Goal: Task Accomplishment & Management: Manage account settings

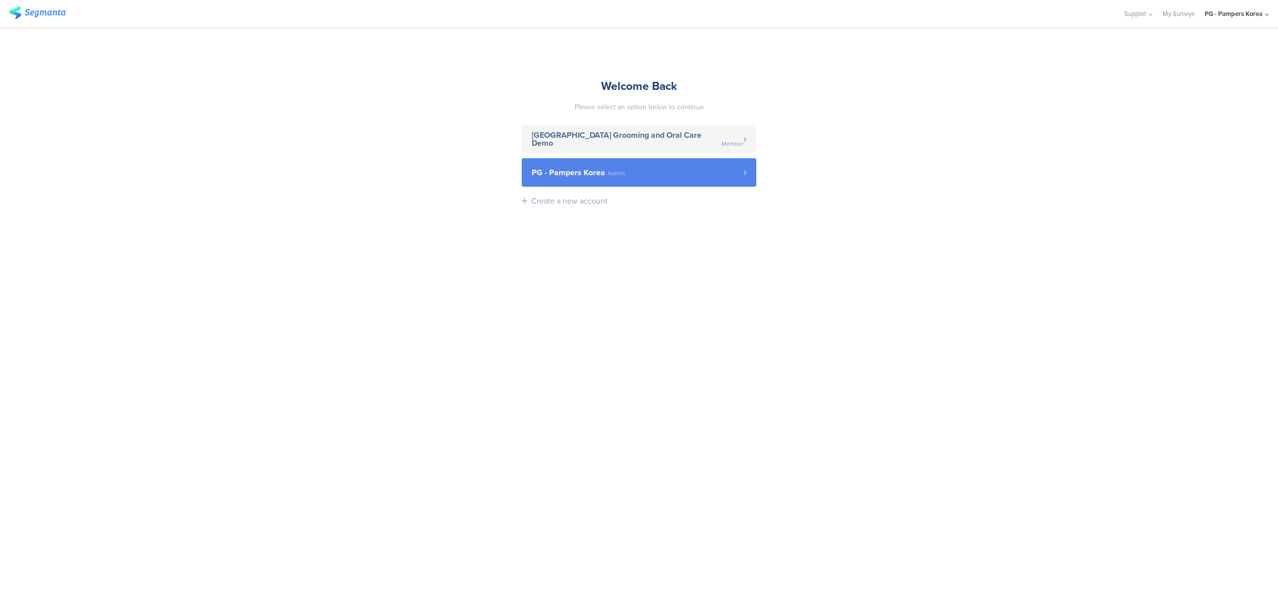
click at [668, 179] on link "PG - Pampers Korea Admin" at bounding box center [639, 172] width 235 height 28
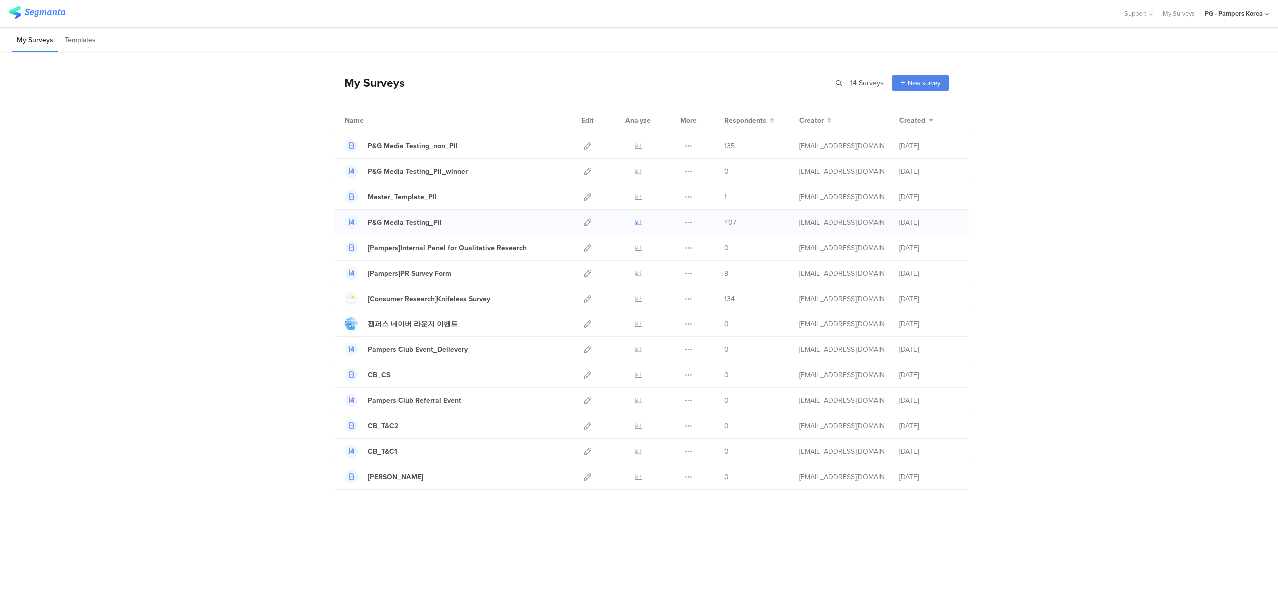
click at [638, 222] on icon at bounding box center [638, 222] width 7 height 7
click at [588, 225] on icon at bounding box center [587, 222] width 7 height 7
click at [638, 226] on icon at bounding box center [638, 222] width 7 height 7
click at [637, 224] on icon at bounding box center [638, 222] width 7 height 7
click at [641, 220] on icon at bounding box center [638, 222] width 7 height 7
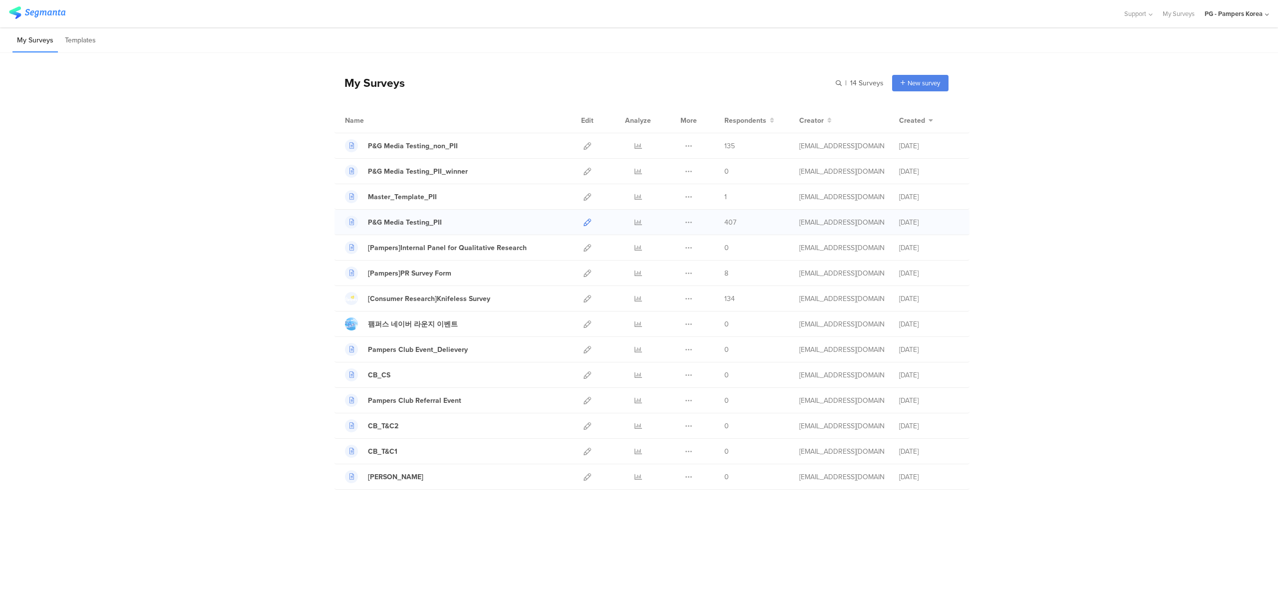
click at [585, 224] on icon at bounding box center [587, 222] width 7 height 7
click at [587, 147] on icon at bounding box center [587, 145] width 7 height 7
click at [639, 146] on icon at bounding box center [638, 145] width 7 height 7
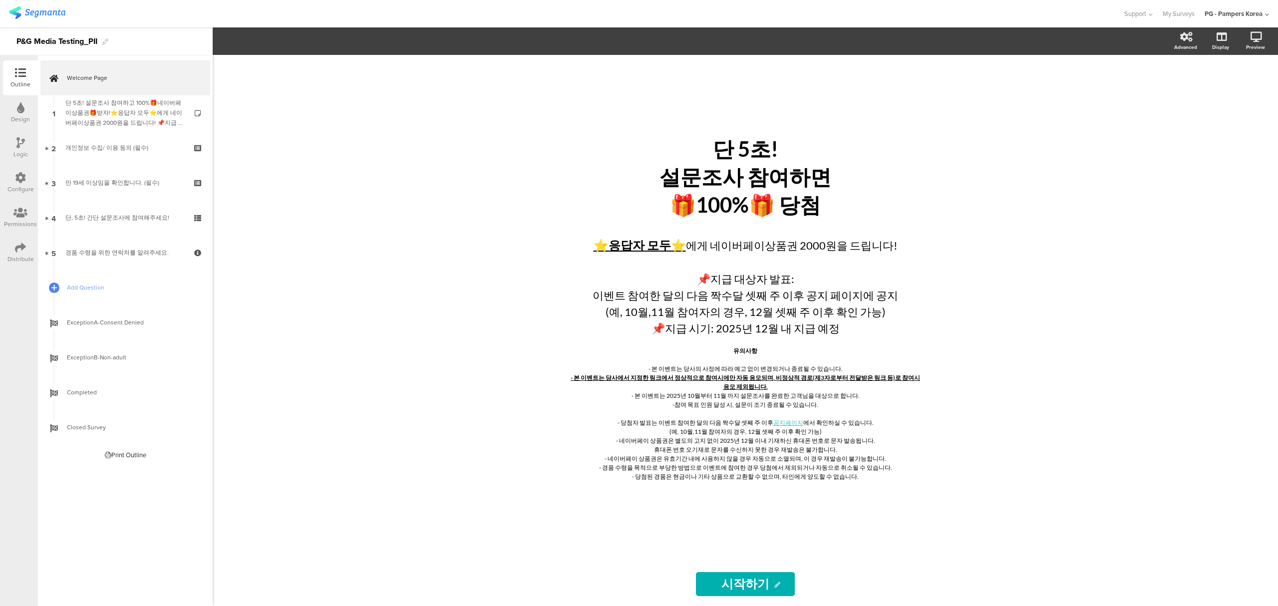
click at [20, 252] on icon at bounding box center [20, 247] width 11 height 11
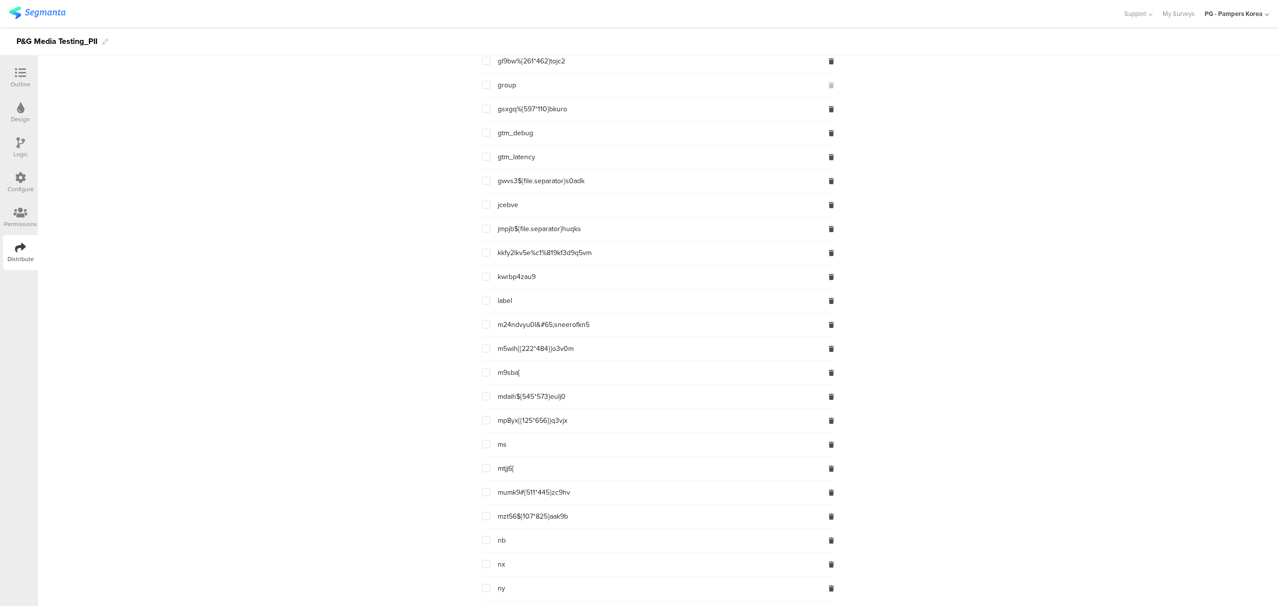
scroll to position [1417, 0]
click at [483, 93] on span at bounding box center [486, 89] width 8 height 8
click at [490, 85] on input "checkbox" at bounding box center [490, 85] width 0 height 0
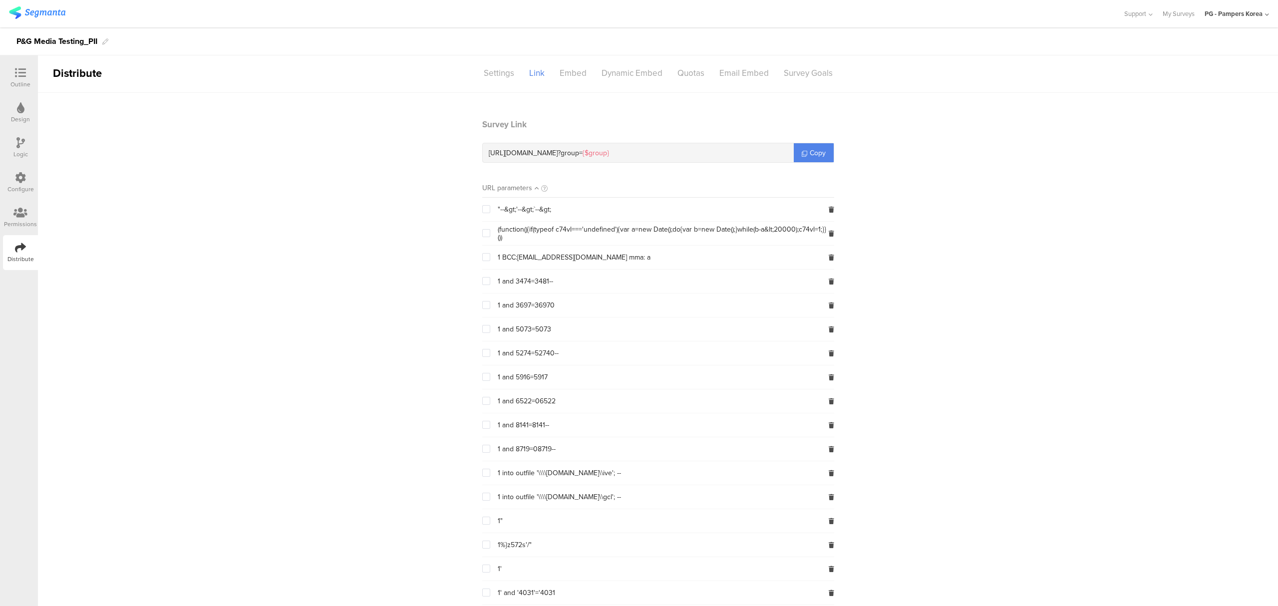
scroll to position [0, 0]
drag, startPoint x: 681, startPoint y: 153, endPoint x: 771, endPoint y: 168, distance: 90.6
click at [682, 153] on div "https://pgsurveys.segmanta.com/7t0e2d ? group= {$group}" at bounding box center [638, 155] width 311 height 19
click at [812, 152] on span "Copy" at bounding box center [818, 155] width 16 height 10
click at [20, 77] on icon at bounding box center [20, 72] width 11 height 11
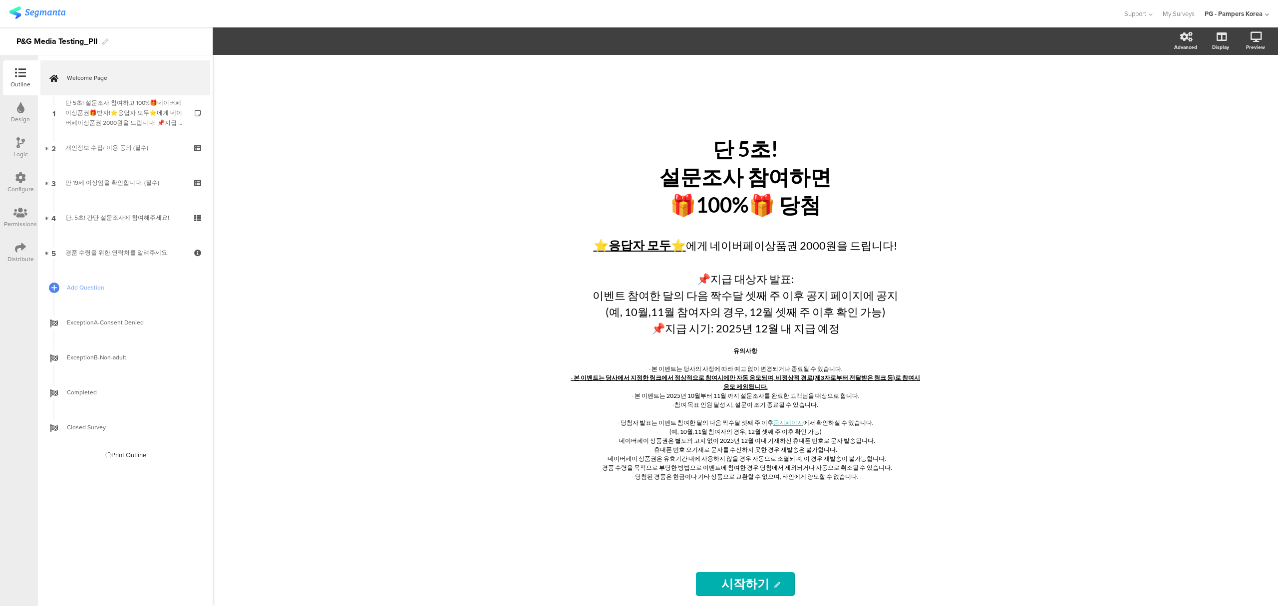
click at [16, 191] on div "Configure" at bounding box center [20, 189] width 26 height 9
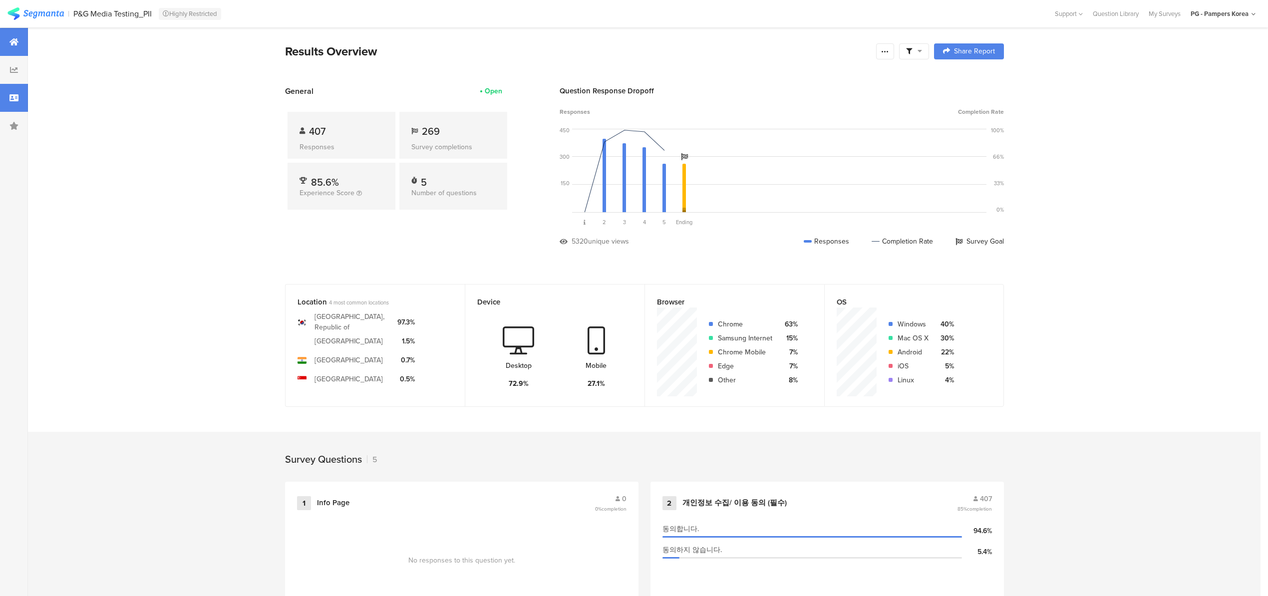
click at [15, 98] on icon at bounding box center [13, 98] width 9 height 8
click at [8, 96] on div at bounding box center [14, 98] width 28 height 28
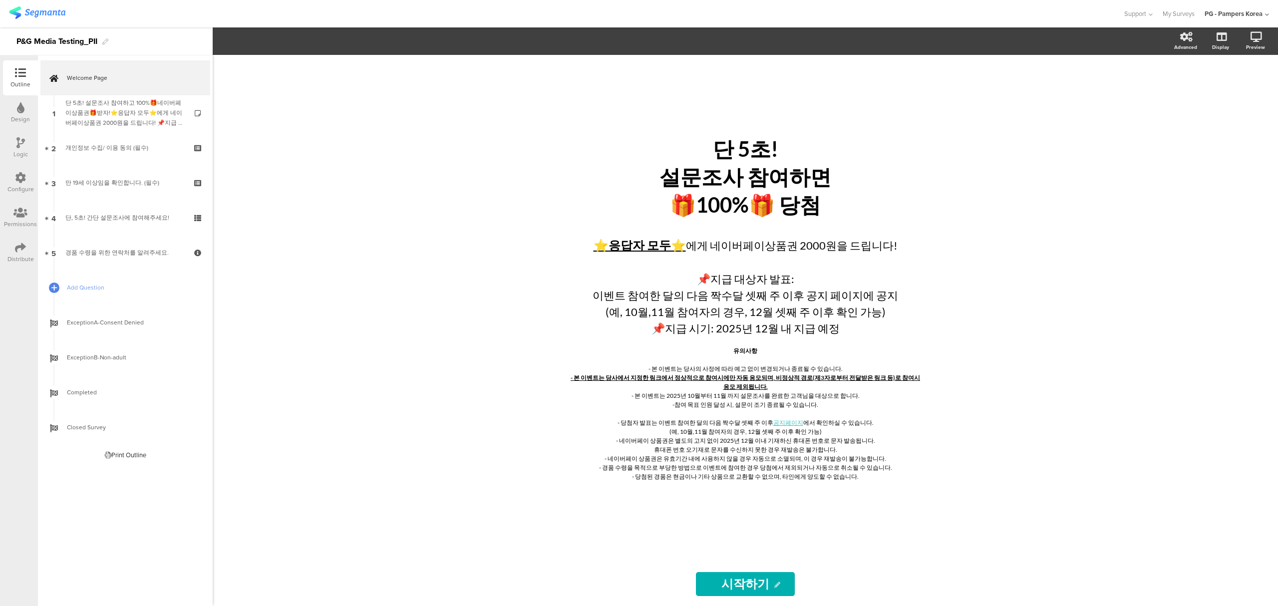
click at [23, 255] on div "Distribute" at bounding box center [20, 259] width 26 height 9
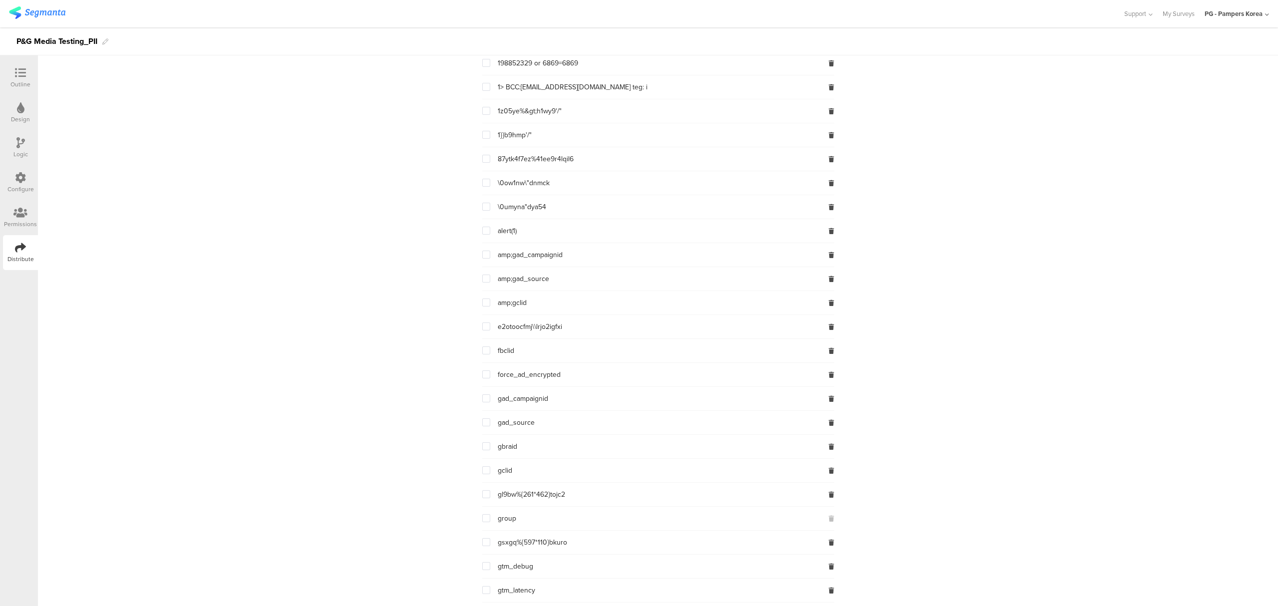
scroll to position [999, 0]
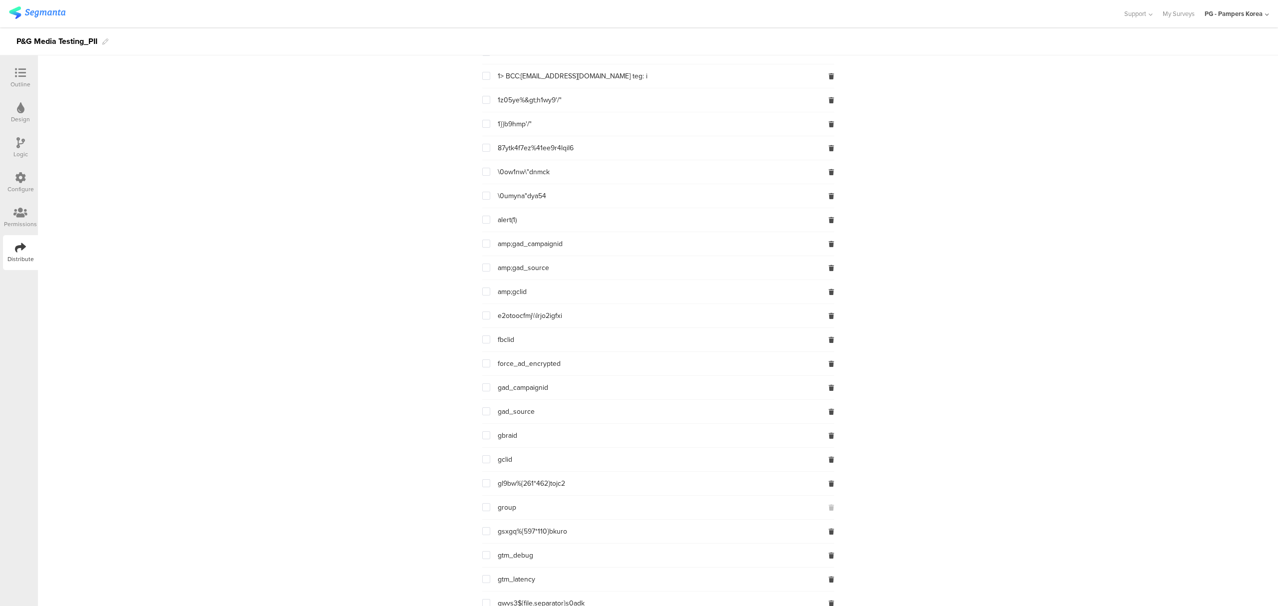
click at [482, 511] on span at bounding box center [486, 507] width 8 height 8
click at [490, 503] on input "checkbox" at bounding box center [490, 503] width 0 height 0
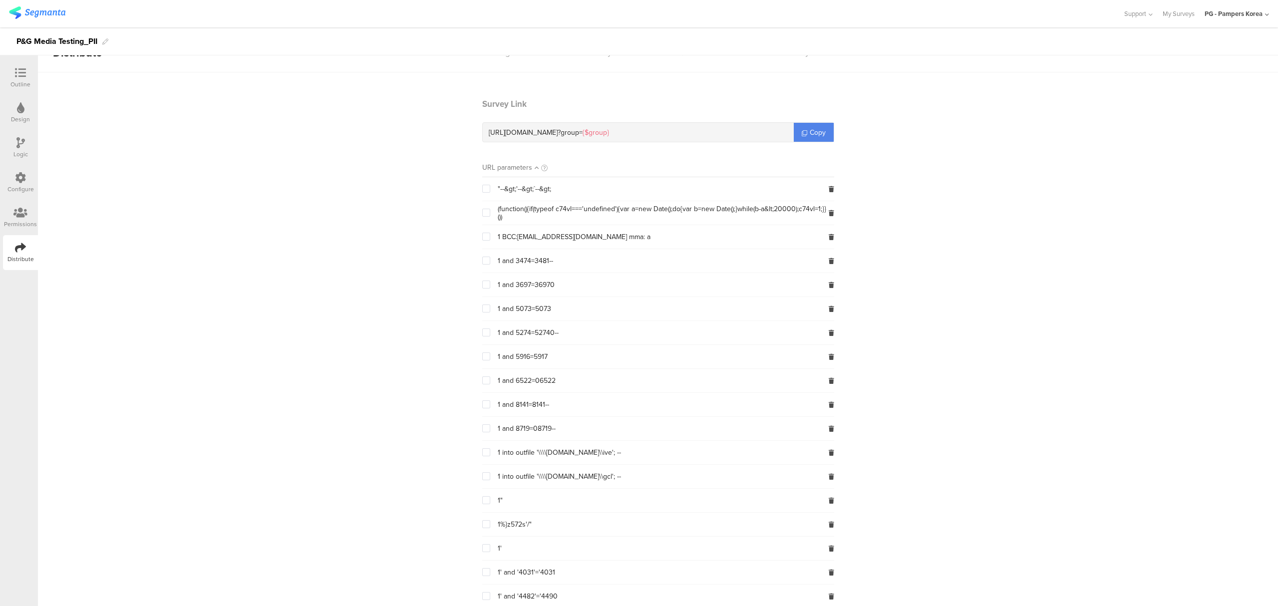
scroll to position [0, 0]
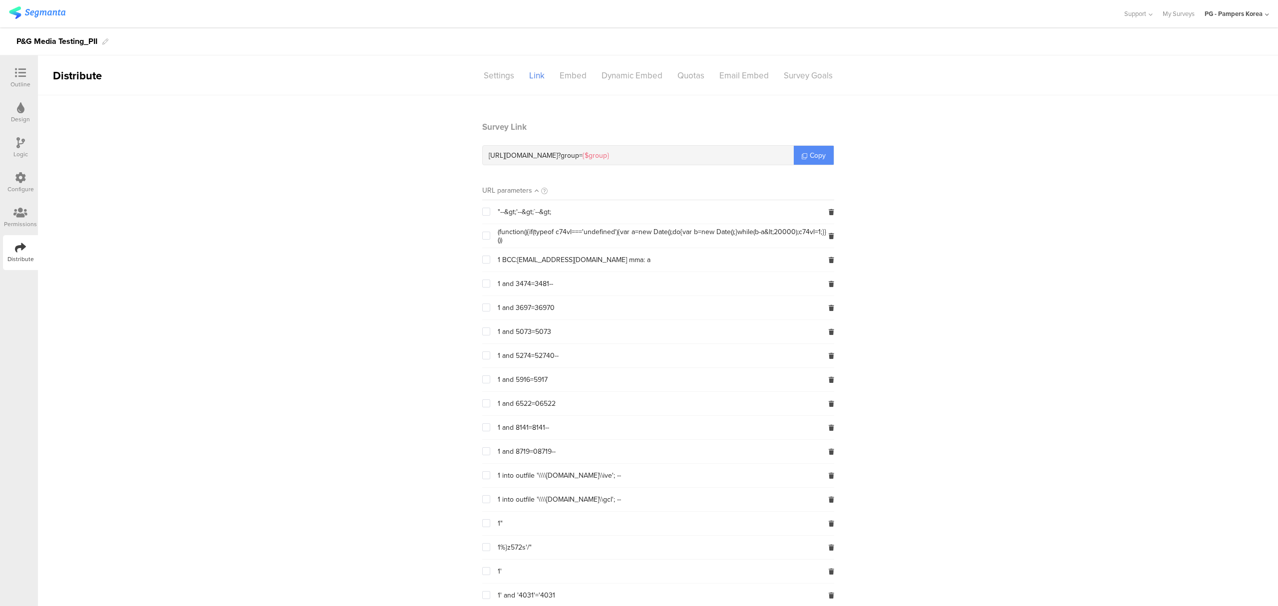
click at [797, 152] on link "Copy" at bounding box center [814, 155] width 40 height 19
click at [810, 152] on span "Copy" at bounding box center [818, 155] width 16 height 10
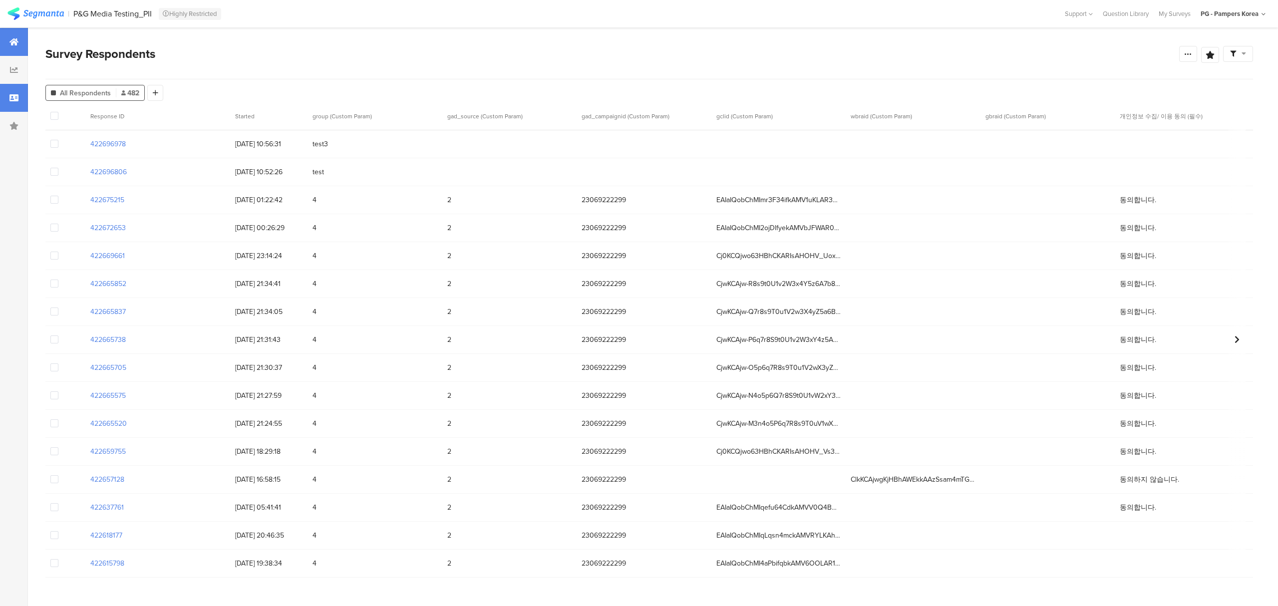
click at [9, 44] on icon at bounding box center [13, 42] width 9 height 8
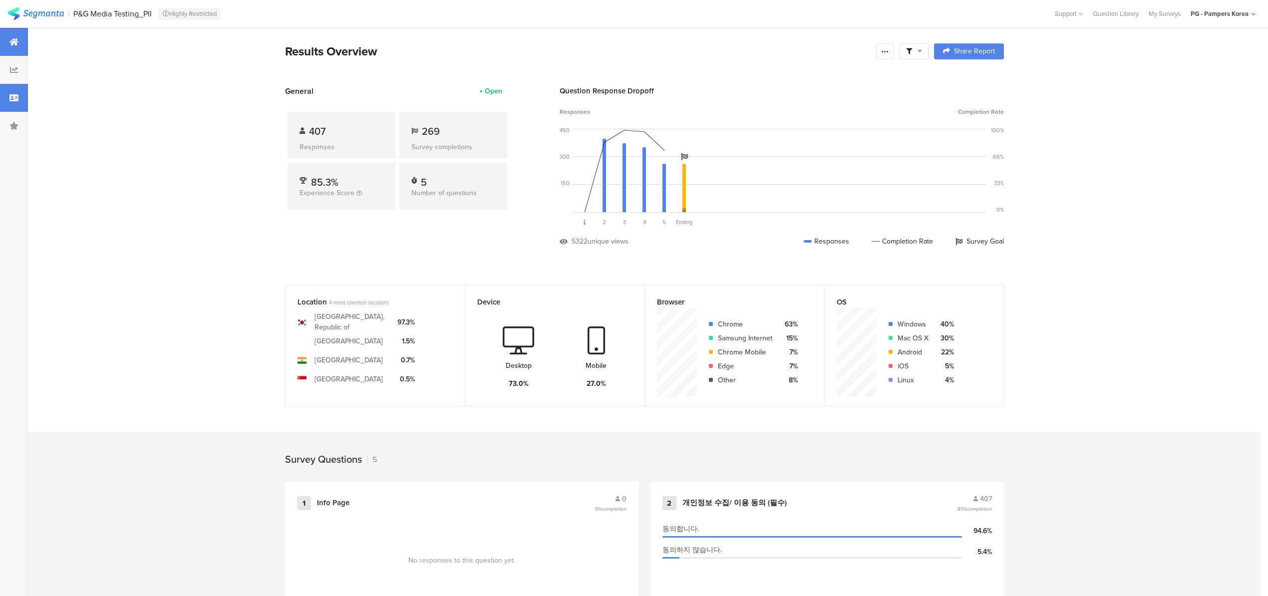
click at [12, 105] on div at bounding box center [14, 98] width 28 height 28
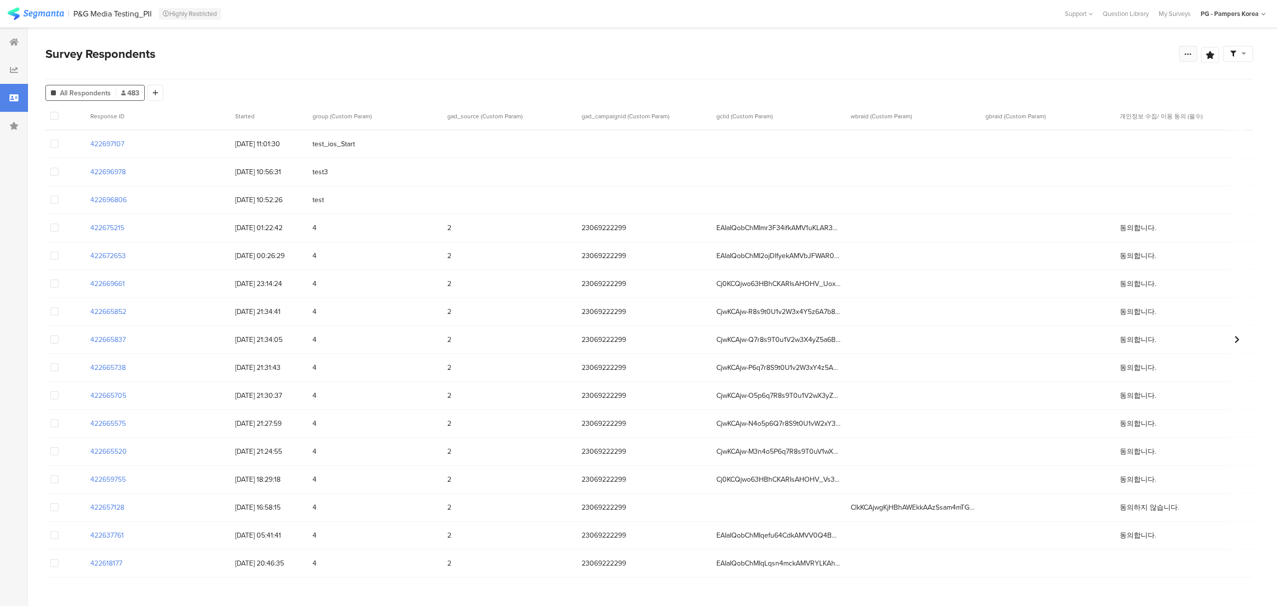
click at [1182, 54] on div at bounding box center [1188, 54] width 18 height 16
click at [1119, 44] on section "Survey Respondents Save Analysis Name Save Cancel Complete Responses Only Surve…" at bounding box center [649, 316] width 1243 height 579
click at [154, 96] on icon at bounding box center [155, 92] width 5 height 7
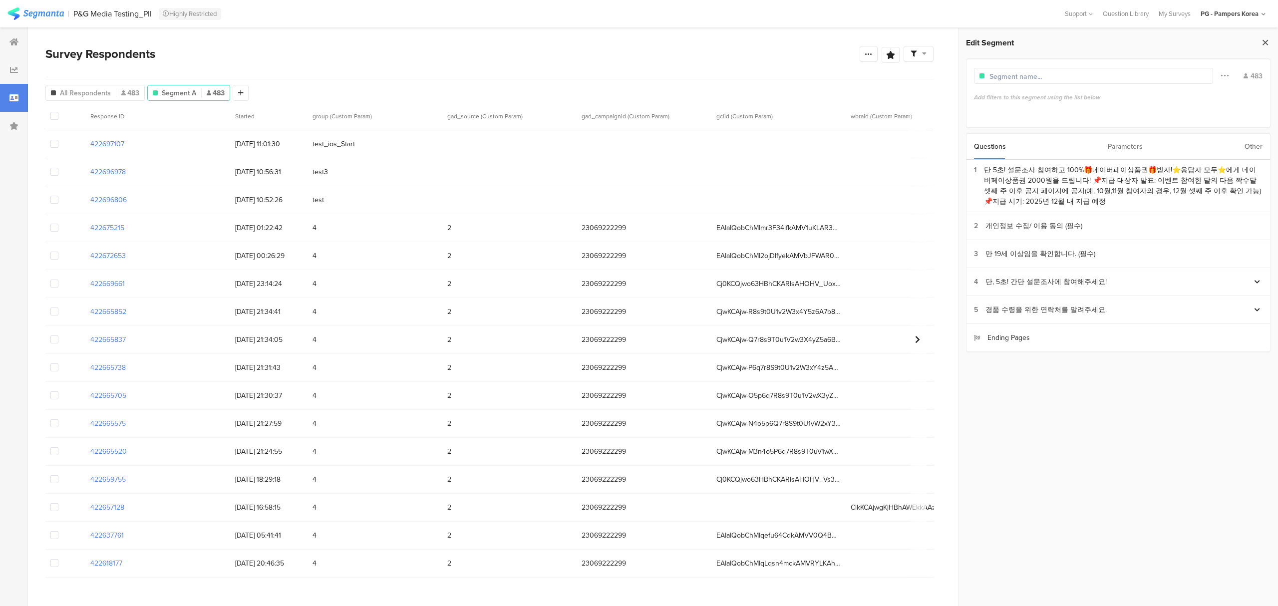
click at [1261, 43] on icon at bounding box center [1265, 42] width 10 height 14
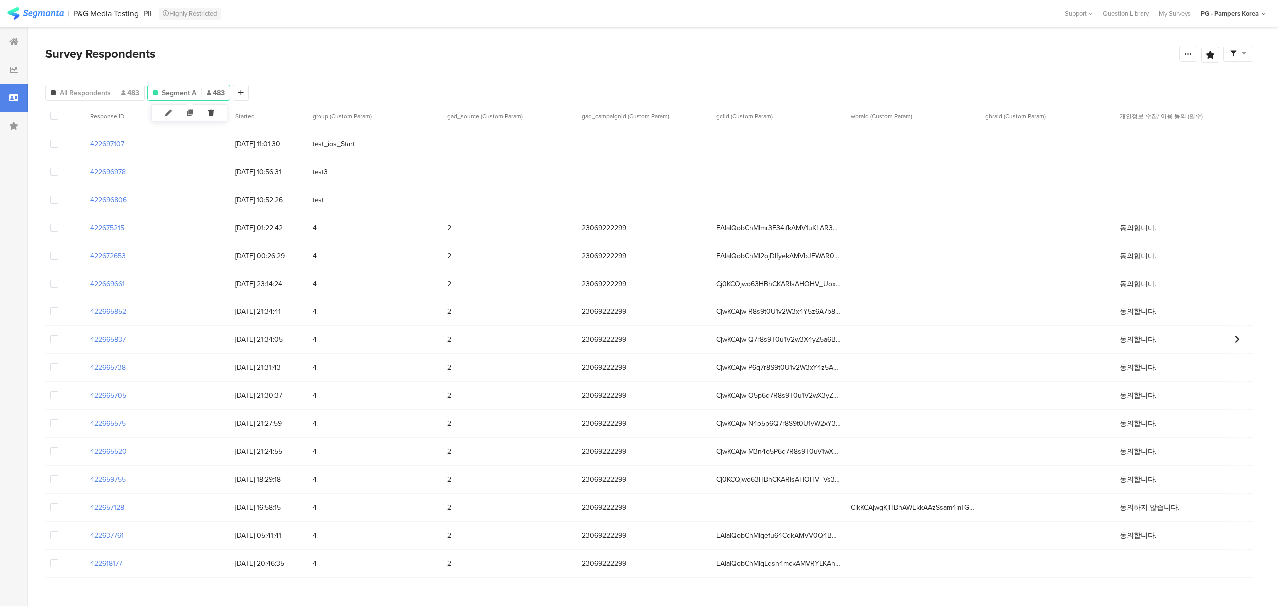
click at [210, 114] on icon at bounding box center [211, 113] width 20 height 16
click at [1085, 15] on div "Support" at bounding box center [1079, 13] width 28 height 15
click at [1009, 46] on div "Help Center" at bounding box center [1027, 44] width 125 height 22
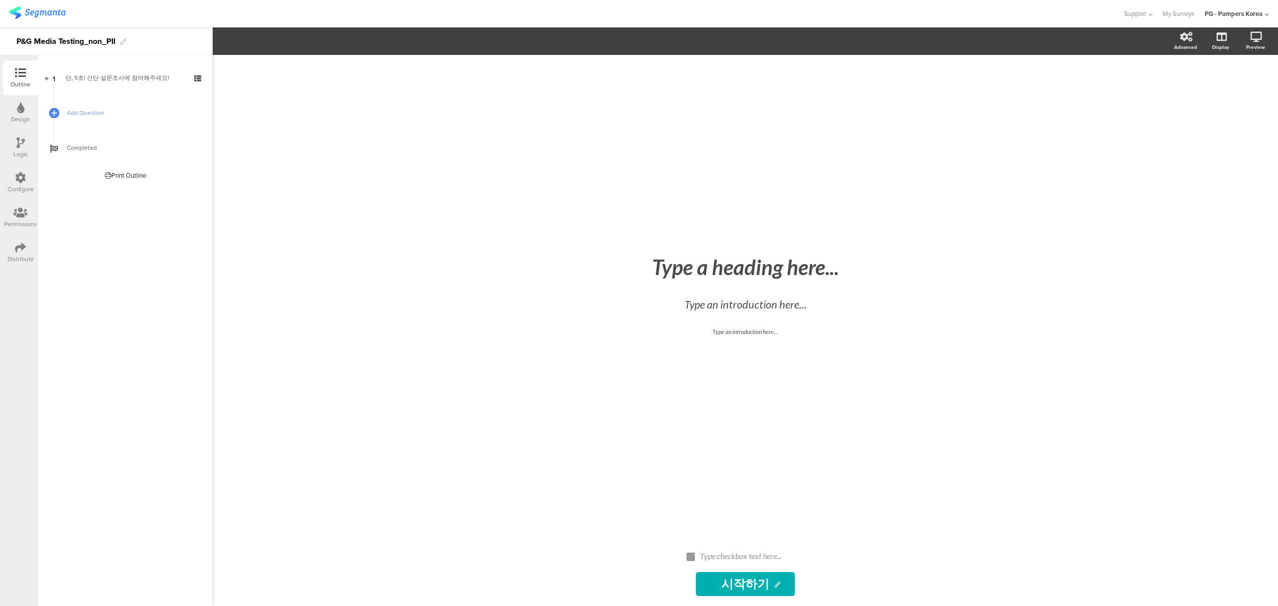
click at [16, 259] on div "Distribute" at bounding box center [20, 259] width 26 height 9
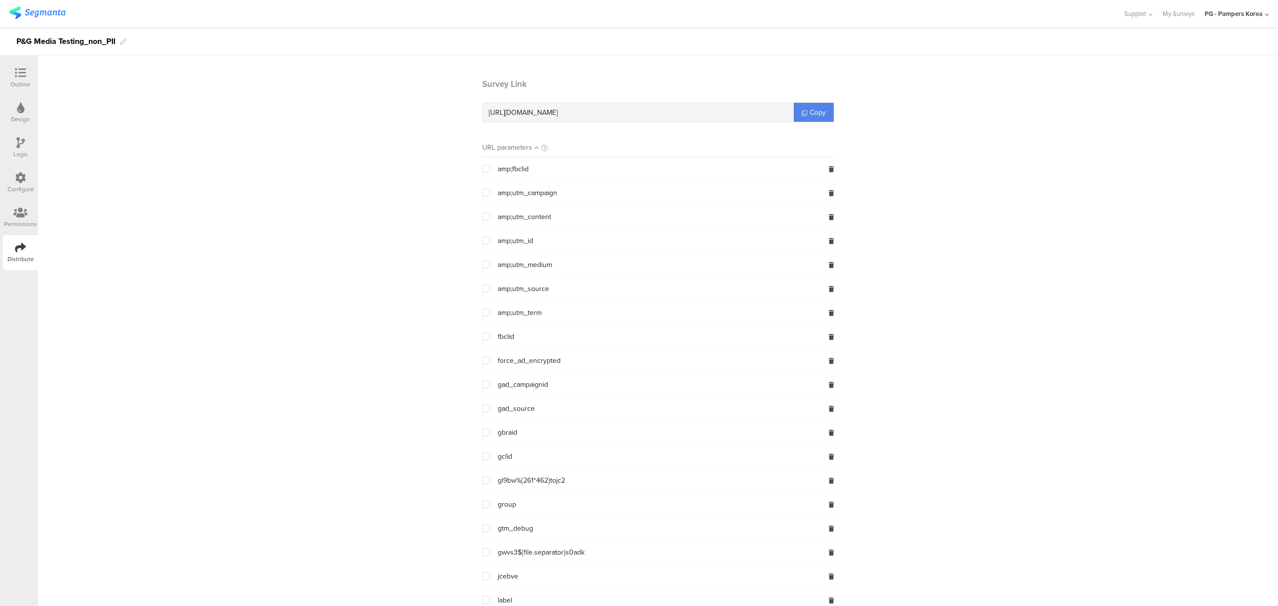
scroll to position [66, 0]
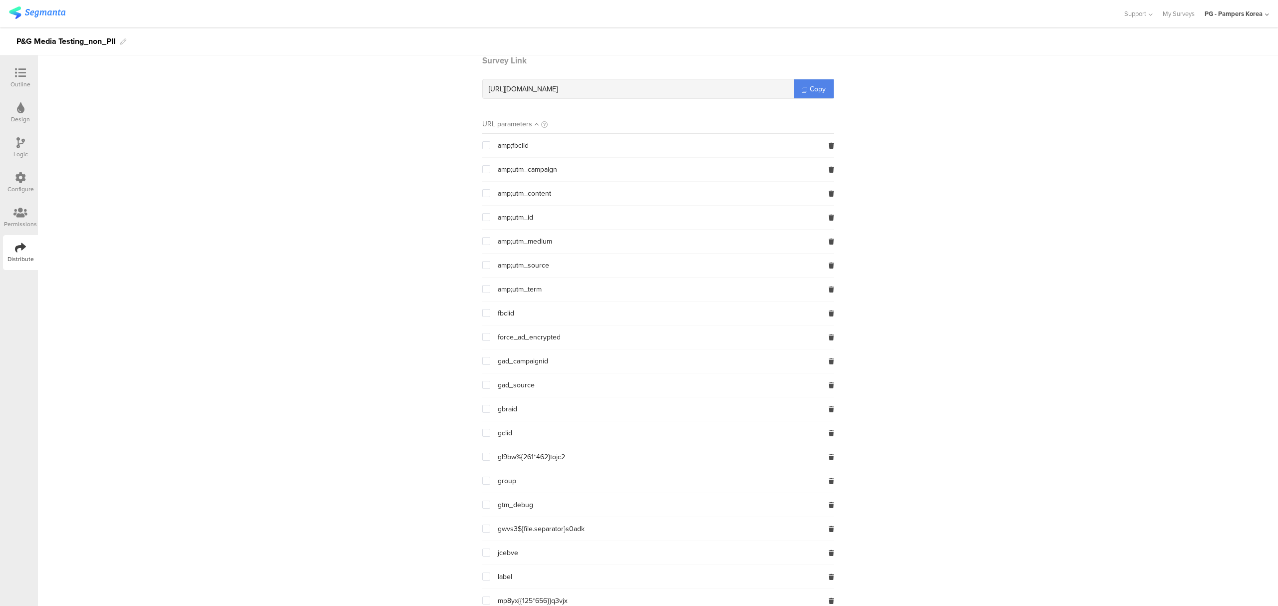
click at [482, 483] on span at bounding box center [486, 481] width 8 height 8
click at [490, 477] on input "checkbox" at bounding box center [490, 477] width 0 height 0
click at [810, 84] on span "Copy" at bounding box center [818, 89] width 16 height 10
click at [26, 216] on icon at bounding box center [20, 212] width 14 height 11
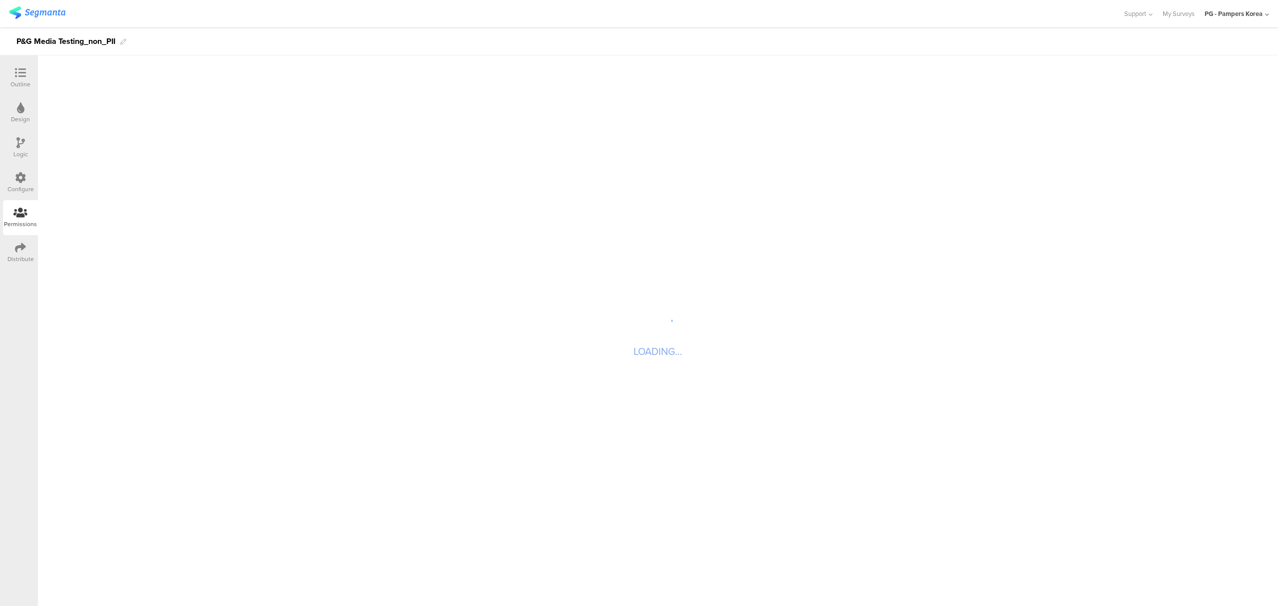
click at [26, 185] on div "Configure" at bounding box center [20, 189] width 26 height 9
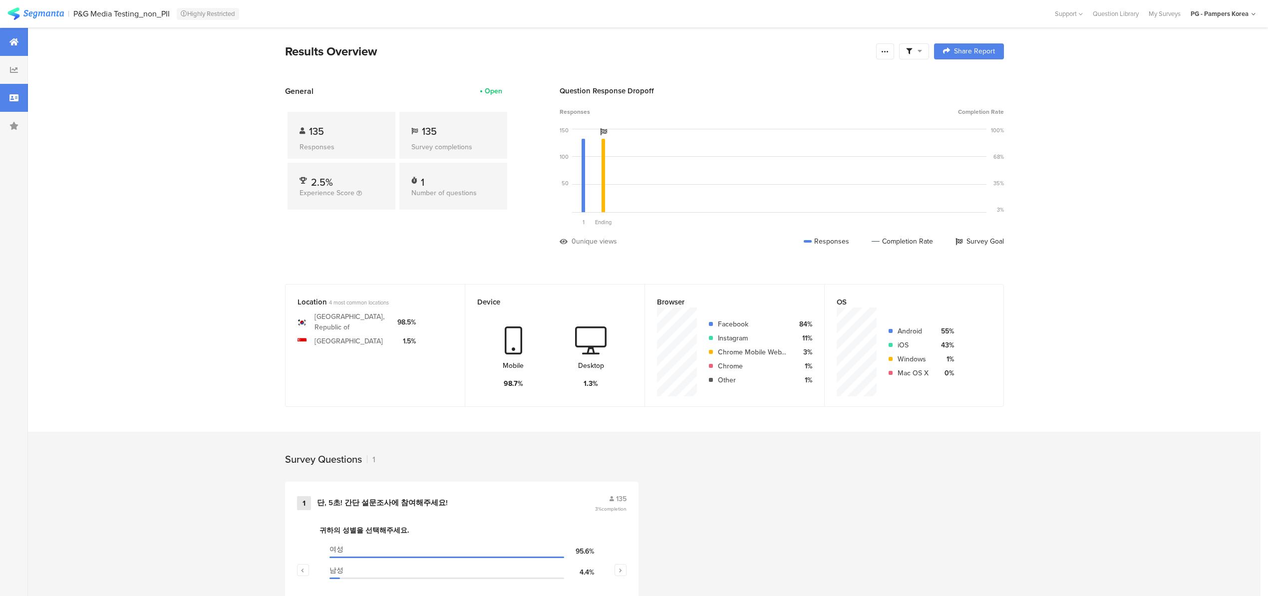
click at [24, 103] on div at bounding box center [14, 98] width 28 height 28
